Goal: Transaction & Acquisition: Obtain resource

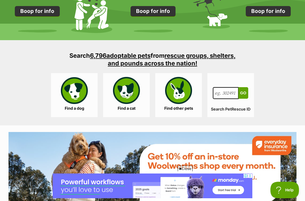
scroll to position [530, 0]
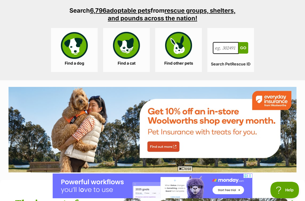
click at [76, 45] on link "Find a dog" at bounding box center [74, 50] width 47 height 44
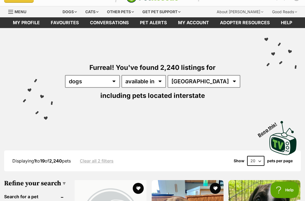
scroll to position [14, 0]
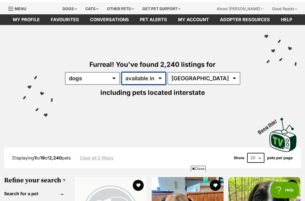
click at [160, 76] on select "available in located in" at bounding box center [144, 78] width 44 height 13
select select "disabled"
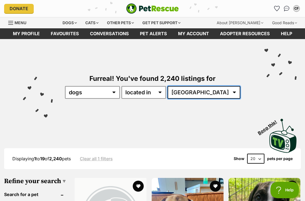
click at [218, 90] on select "Australia ACT NSW NT QLD SA TAS VIC WA" at bounding box center [204, 92] width 73 height 13
select select "NSW"
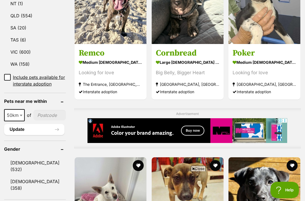
scroll to position [343, 0]
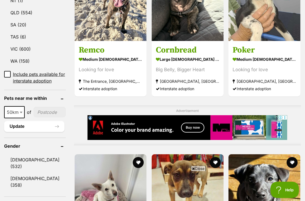
click at [42, 118] on input"] "postcode" at bounding box center [49, 112] width 32 height 10
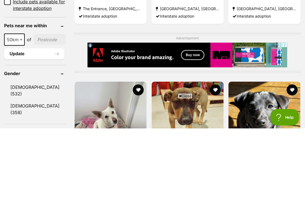
click at [21, 121] on button "Update" at bounding box center [34, 126] width 60 height 11
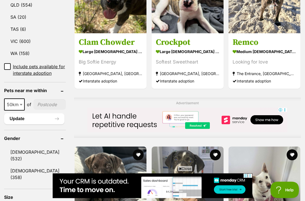
scroll to position [352, 0]
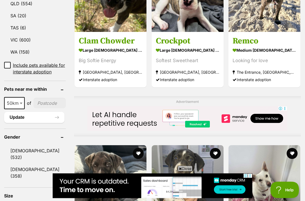
click at [24, 92] on header "Pets near me within" at bounding box center [35, 89] width 62 height 5
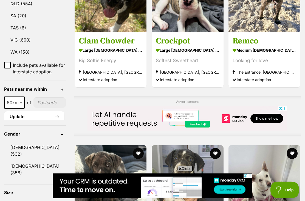
scroll to position [352, 0]
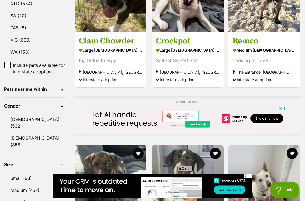
click at [30, 91] on header "Pets near me within" at bounding box center [35, 88] width 62 height 5
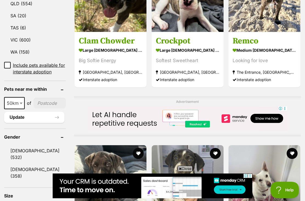
click at [38, 108] on input"] "postcode" at bounding box center [49, 103] width 32 height 10
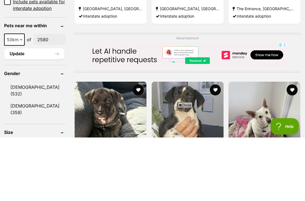
scroll to position [0, 0]
type input"] "2580"
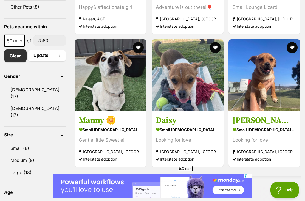
click at [177, 152] on strong "[GEOGRAPHIC_DATA], [GEOGRAPHIC_DATA]" at bounding box center [188, 151] width 64 height 7
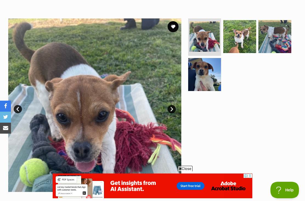
click at [271, 37] on img at bounding box center [275, 36] width 33 height 33
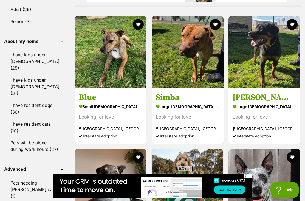
scroll to position [315, 0]
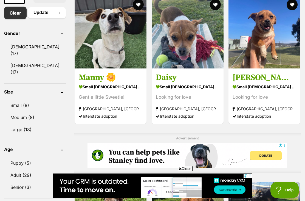
click at [19, 65] on link "Female (17)" at bounding box center [35, 69] width 62 height 18
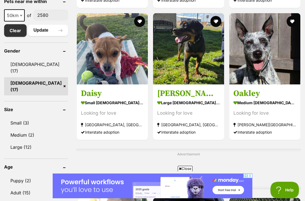
scroll to position [308, 0]
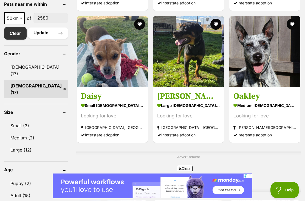
click at [256, 124] on strong "[PERSON_NAME][GEOGRAPHIC_DATA], [GEOGRAPHIC_DATA]" at bounding box center [265, 127] width 63 height 7
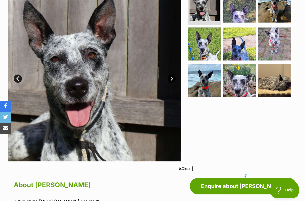
click at [171, 78] on link "Next" at bounding box center [172, 78] width 8 height 8
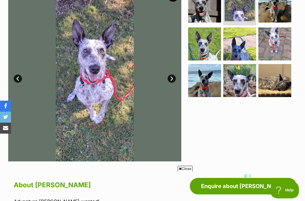
click at [274, 81] on img at bounding box center [275, 80] width 33 height 33
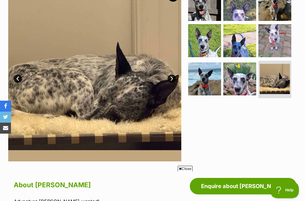
click at [170, 78] on link "Next" at bounding box center [172, 78] width 8 height 8
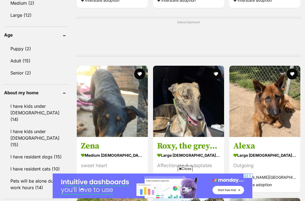
scroll to position [457, 0]
